Goal: Transaction & Acquisition: Purchase product/service

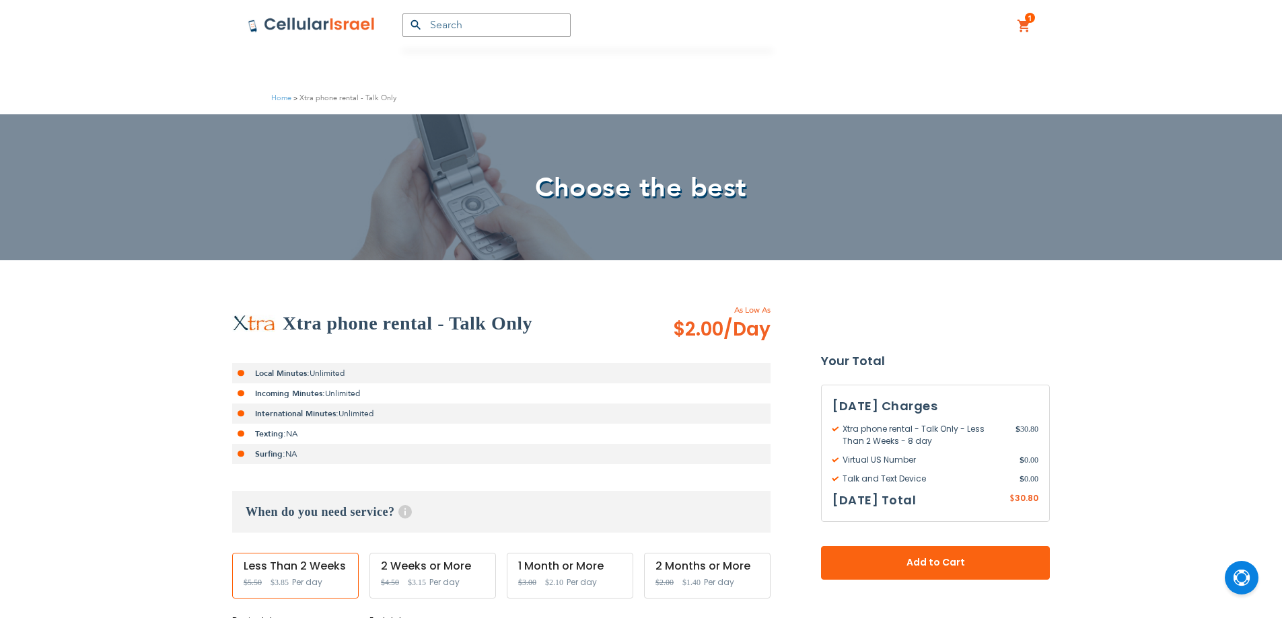
scroll to position [304, 0]
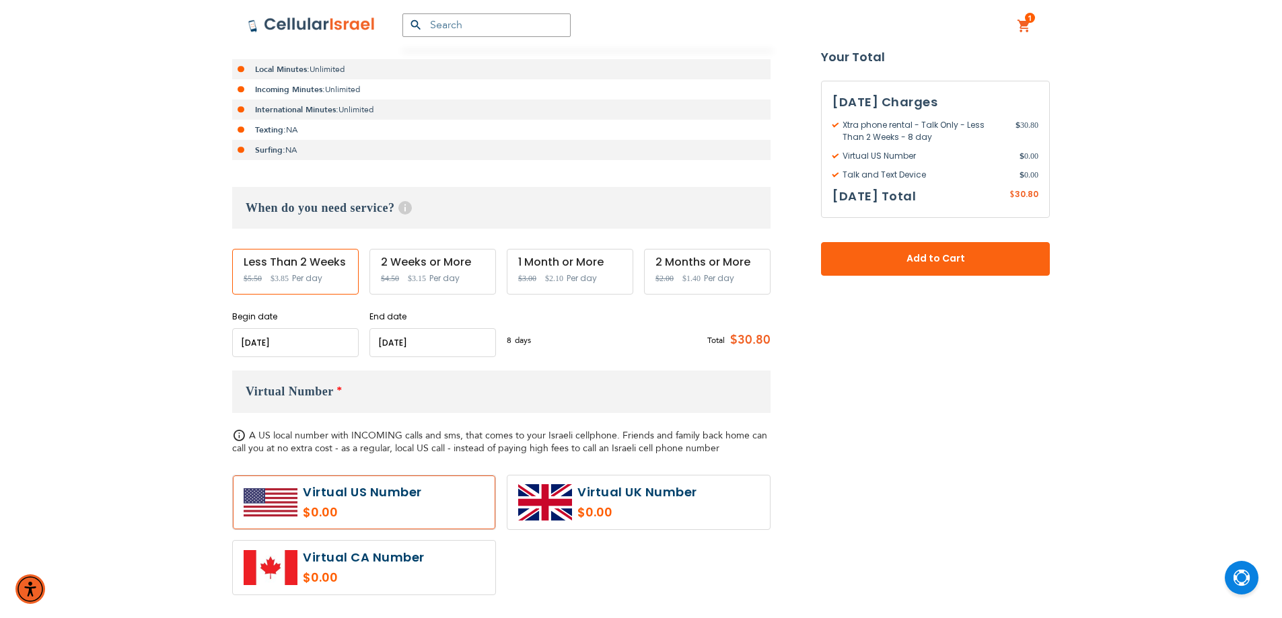
click at [272, 341] on input "name" at bounding box center [295, 342] width 126 height 29
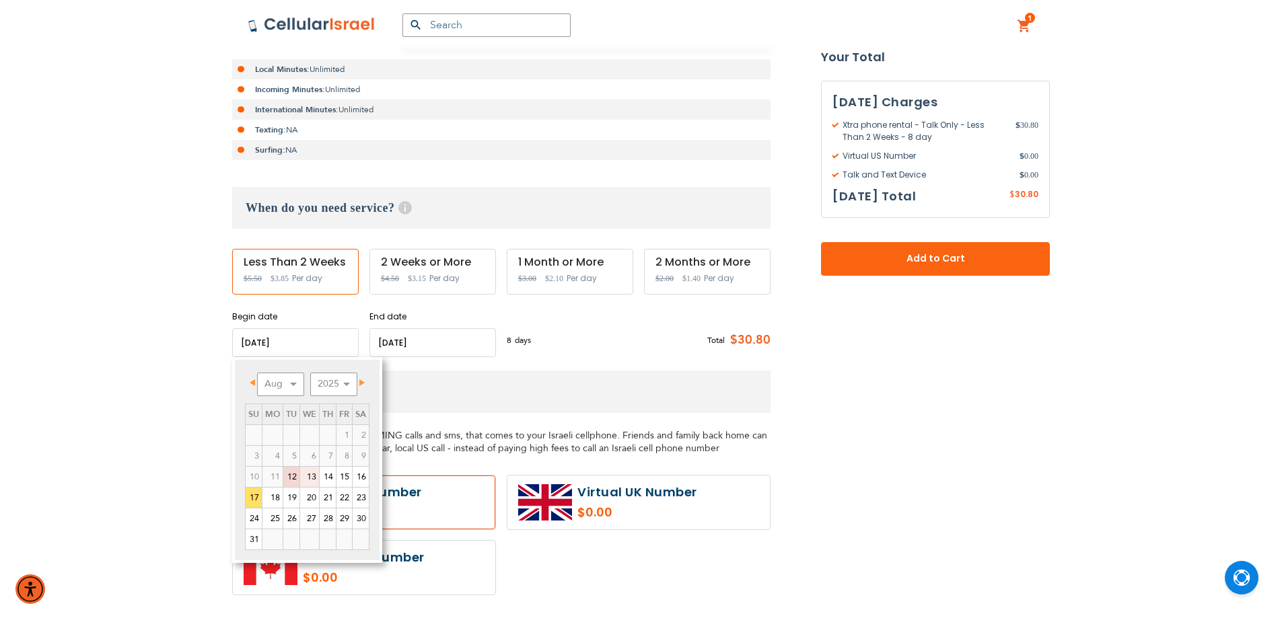
click at [314, 480] on link "13" at bounding box center [309, 477] width 19 height 20
type input "[DATE]"
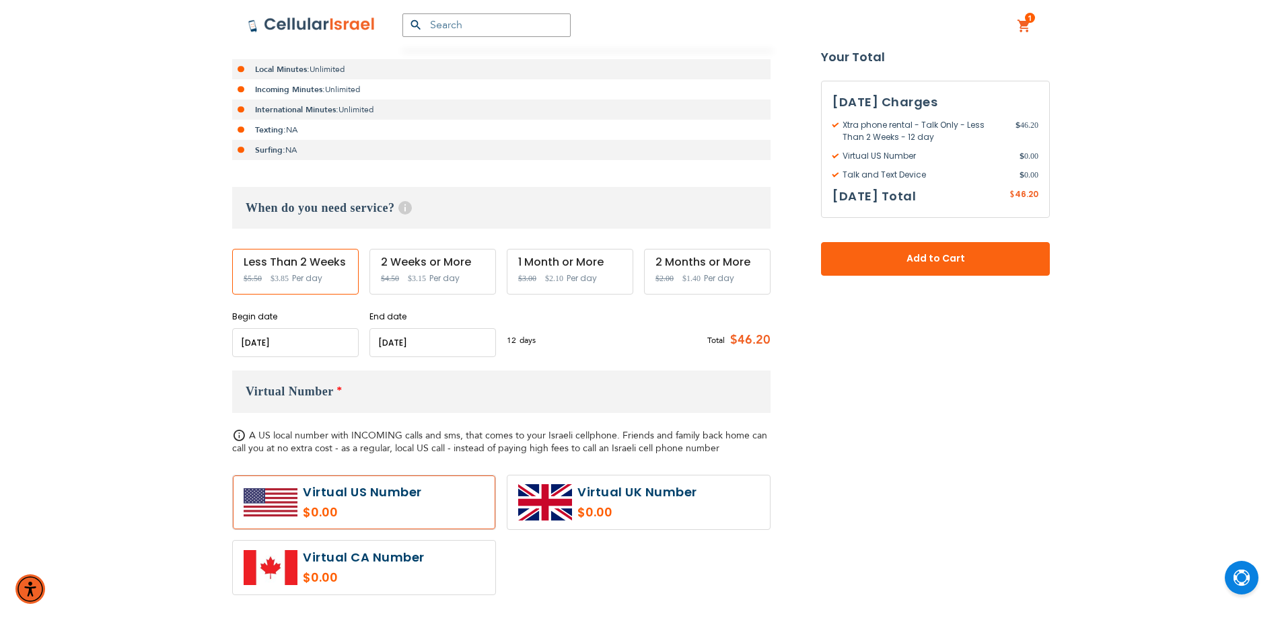
click at [444, 347] on input "name" at bounding box center [432, 342] width 126 height 29
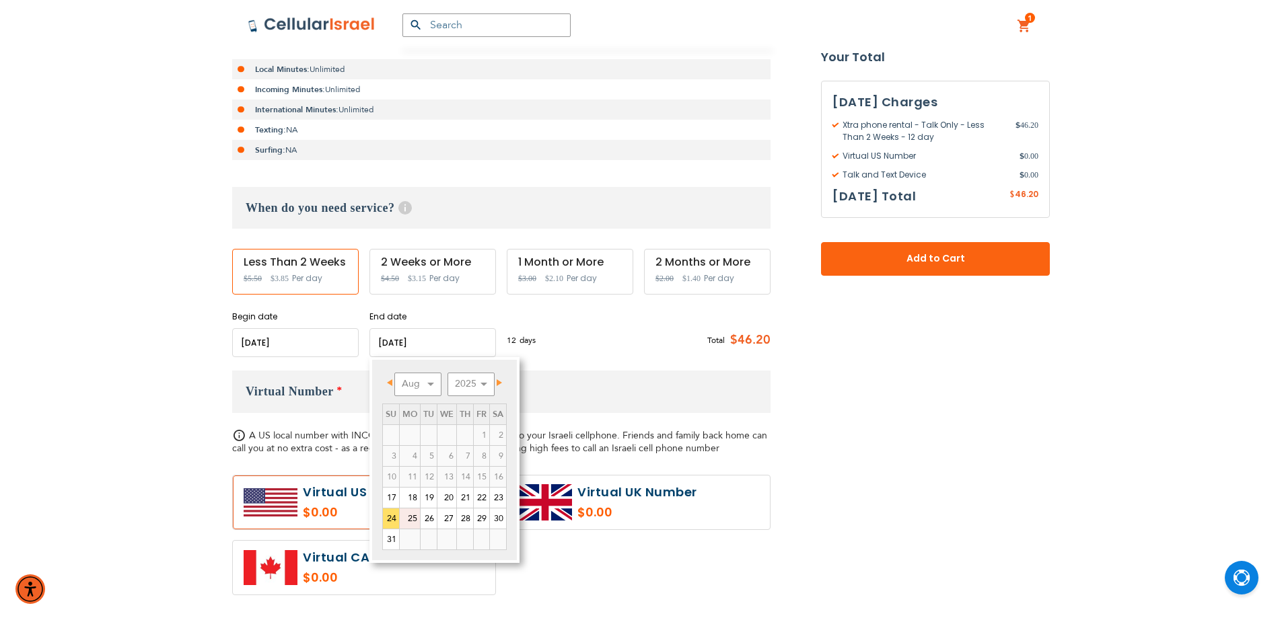
click at [410, 519] on link "25" at bounding box center [410, 519] width 20 height 20
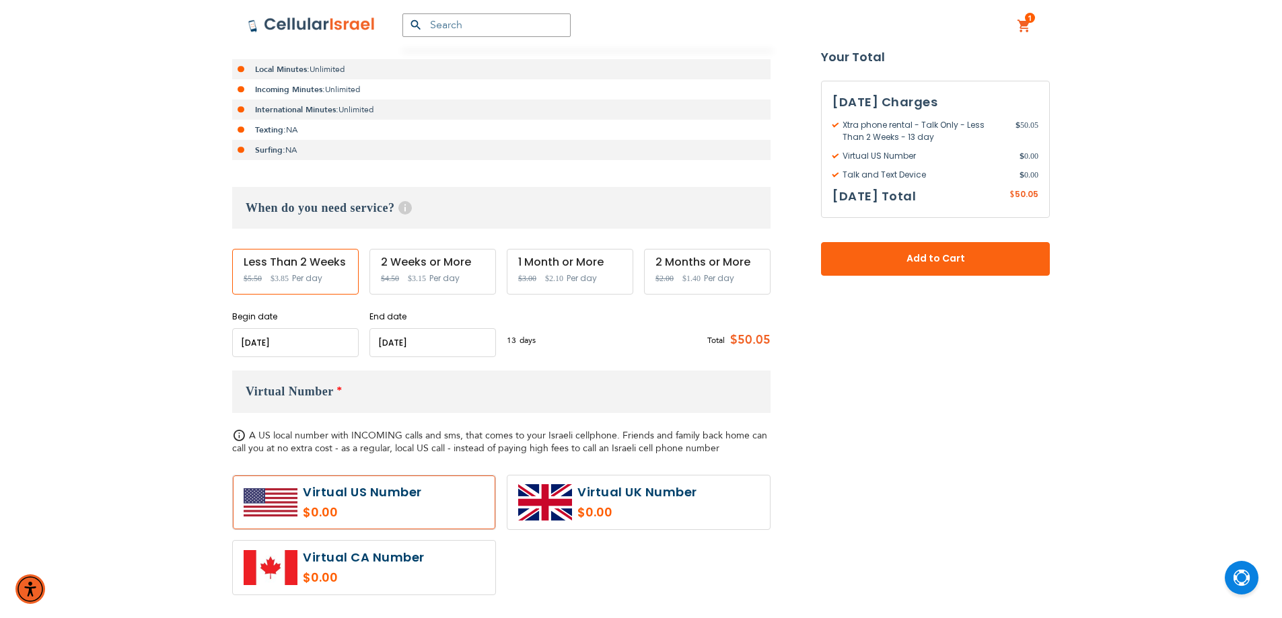
click at [437, 345] on input "name" at bounding box center [432, 342] width 126 height 29
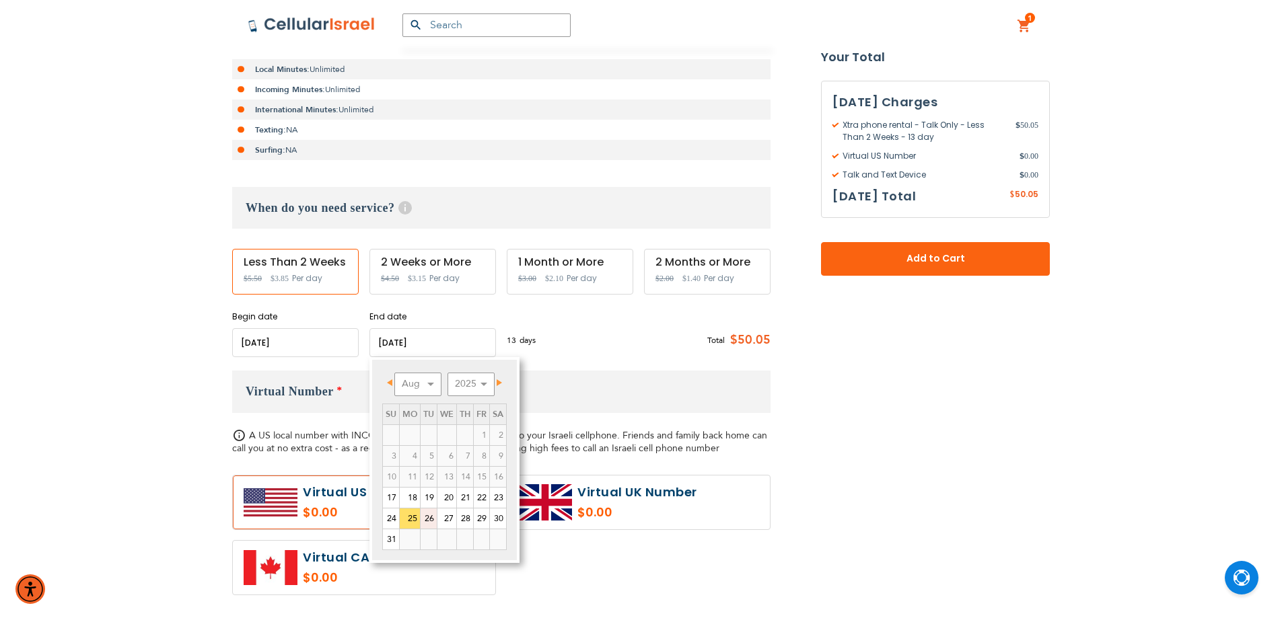
click at [430, 520] on link "26" at bounding box center [429, 519] width 16 height 20
type input "[DATE]"
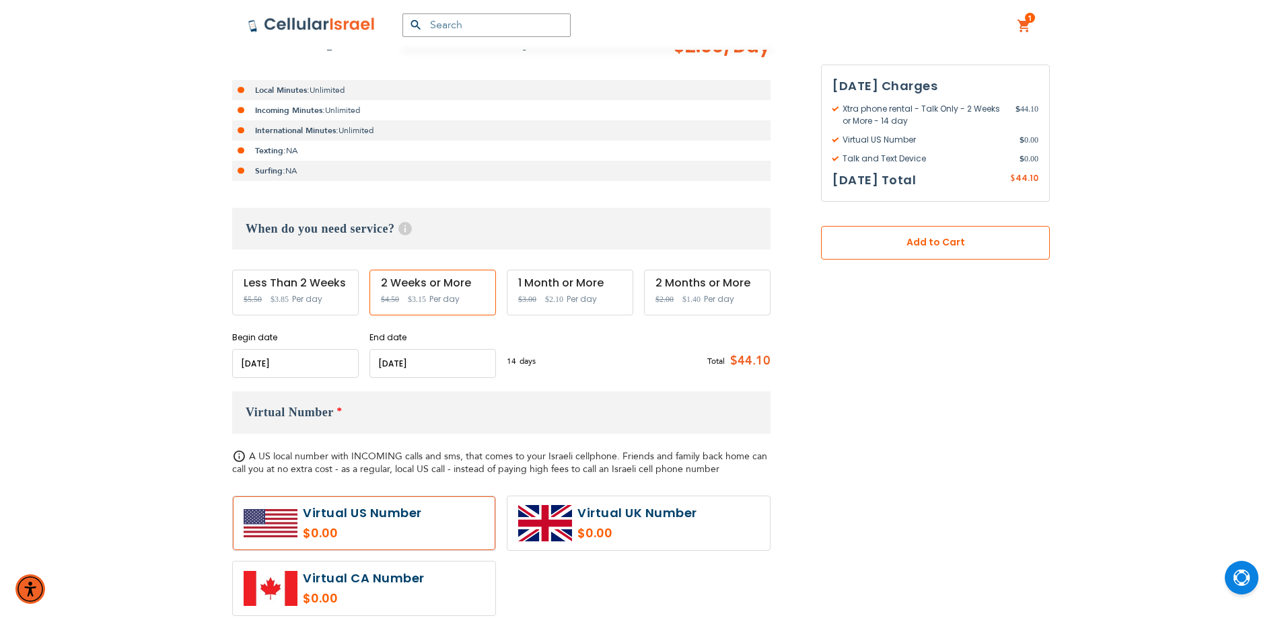
scroll to position [192, 0]
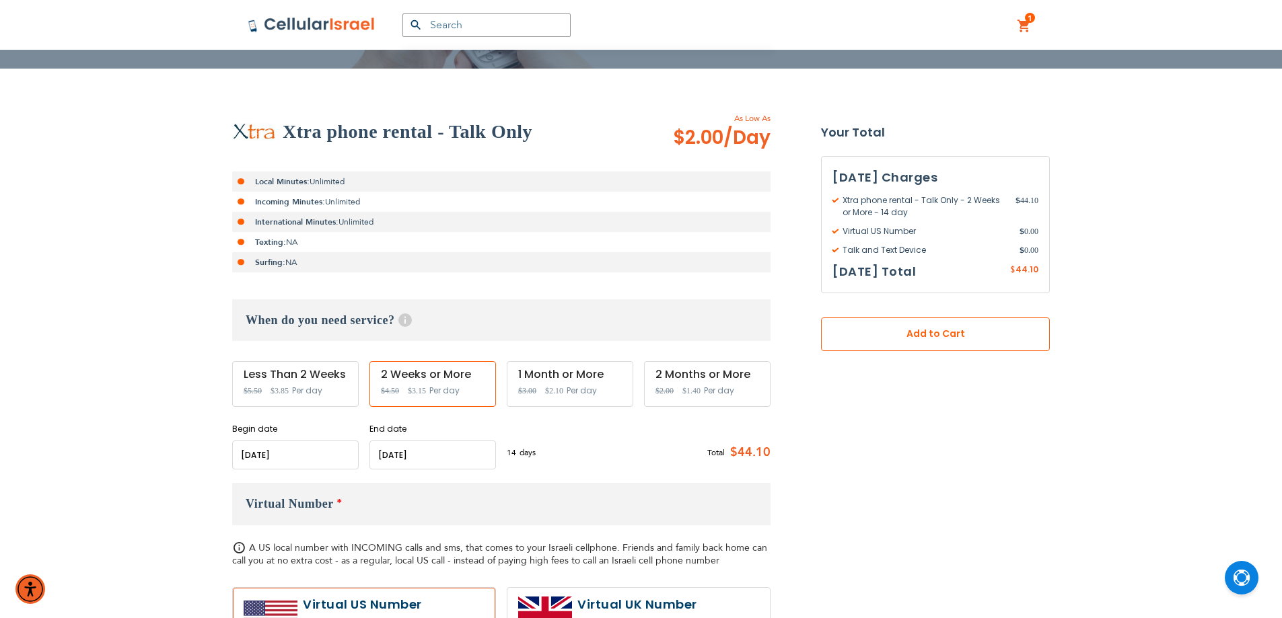
click at [910, 339] on span "Add to Cart" at bounding box center [935, 334] width 140 height 14
